Goal: Find contact information: Find contact information

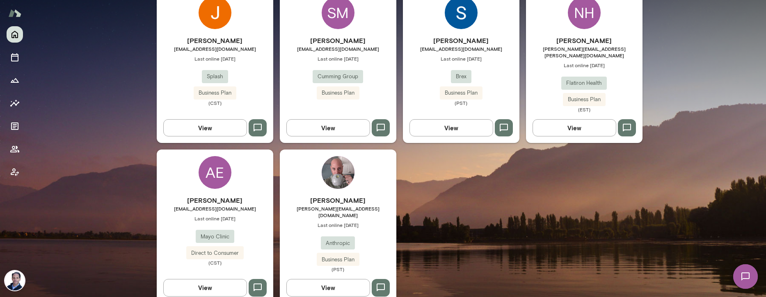
scroll to position [288, 0]
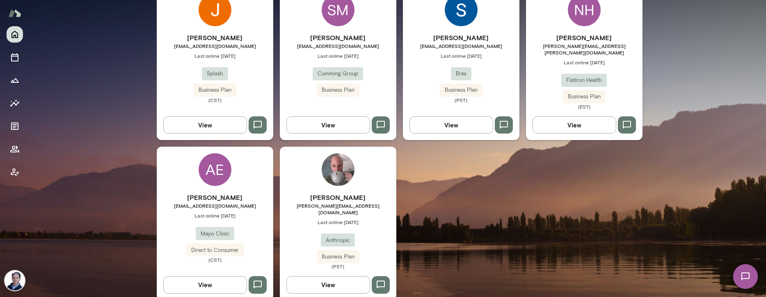
click at [336, 193] on h6 "[PERSON_NAME]" at bounding box center [338, 198] width 117 height 10
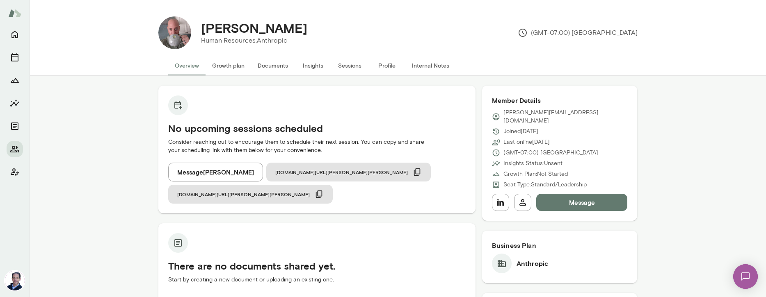
scroll to position [4, 0]
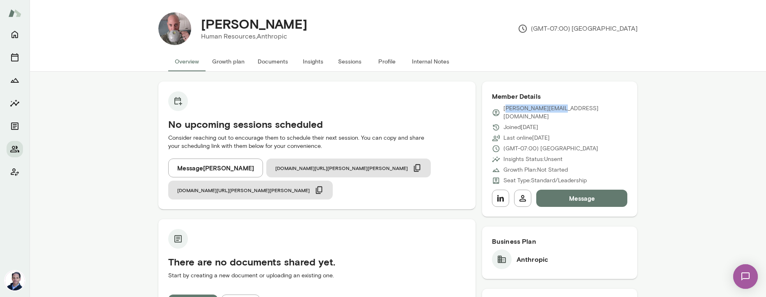
drag, startPoint x: 565, startPoint y: 109, endPoint x: 506, endPoint y: 105, distance: 59.6
click at [506, 105] on div "[PERSON_NAME][EMAIL_ADDRESS][DOMAIN_NAME]" at bounding box center [560, 113] width 136 height 16
click at [570, 107] on div "[PERSON_NAME][EMAIL_ADDRESS][DOMAIN_NAME]" at bounding box center [560, 113] width 136 height 16
drag, startPoint x: 567, startPoint y: 107, endPoint x: 504, endPoint y: 107, distance: 63.2
click at [504, 107] on div "[PERSON_NAME][EMAIL_ADDRESS][DOMAIN_NAME]" at bounding box center [560, 113] width 136 height 16
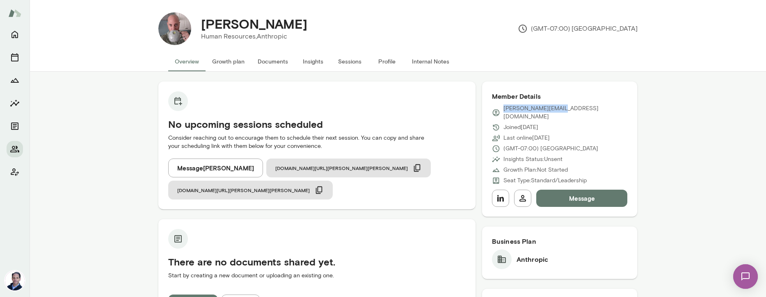
copy p "[PERSON_NAME][EMAIL_ADDRESS][DOMAIN_NAME]"
click at [15, 33] on icon "Home" at bounding box center [15, 35] width 10 height 10
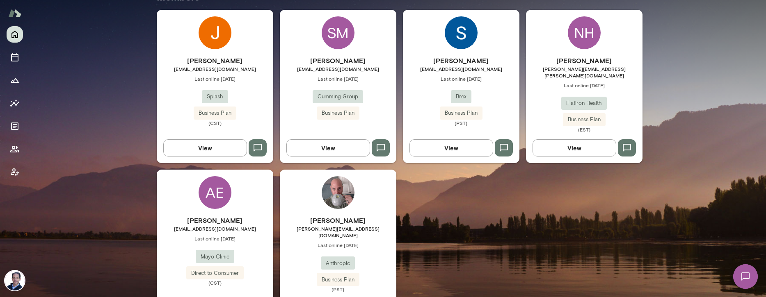
scroll to position [288, 0]
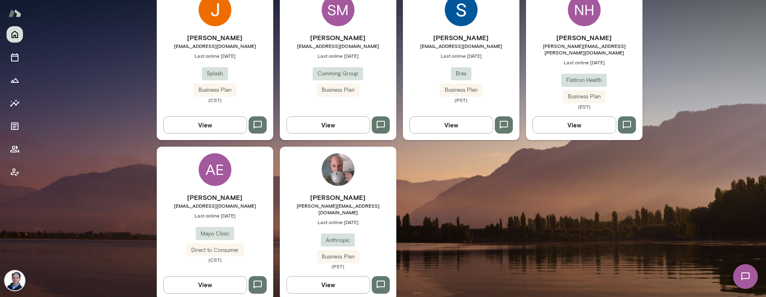
click at [339, 168] on img at bounding box center [338, 169] width 33 height 33
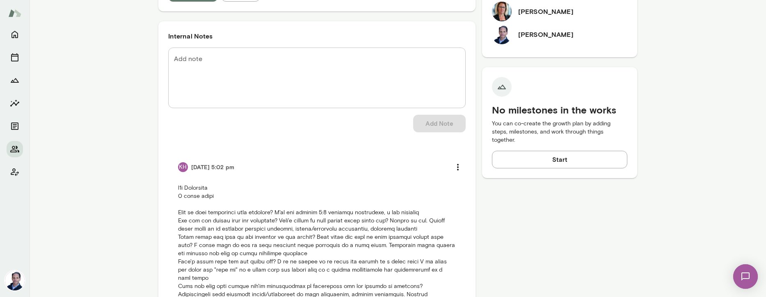
scroll to position [372, 0]
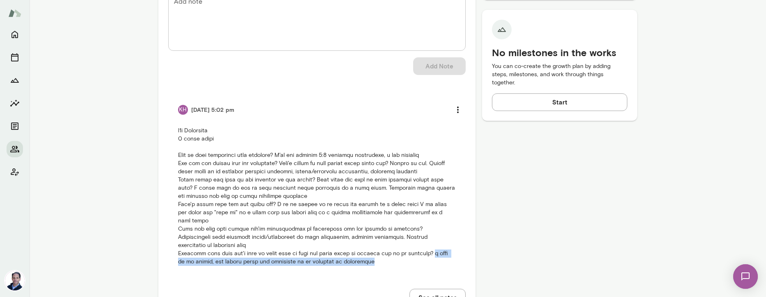
drag, startPoint x: 426, startPoint y: 215, endPoint x: 419, endPoint y: 222, distance: 9.9
click at [419, 222] on p at bounding box center [317, 197] width 278 height 140
copy p "i tend to be direct, not suffer fools and pragmatic in my approach to situations"
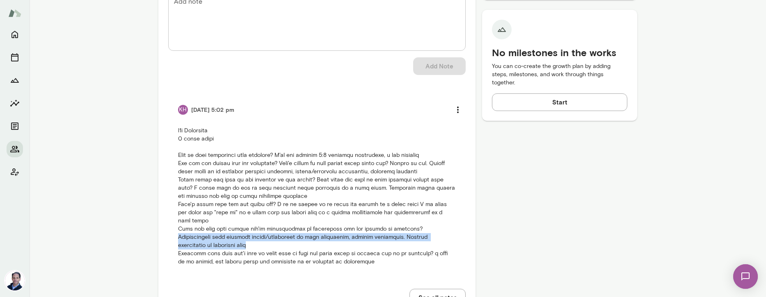
drag, startPoint x: 417, startPoint y: 199, endPoint x: 455, endPoint y: 205, distance: 38.3
click at [455, 205] on p at bounding box center [317, 197] width 278 height 140
copy p "Transitioning from actively hiring/recruiting to more leadership, project manag…"
